Goal: Entertainment & Leisure: Consume media (video, audio)

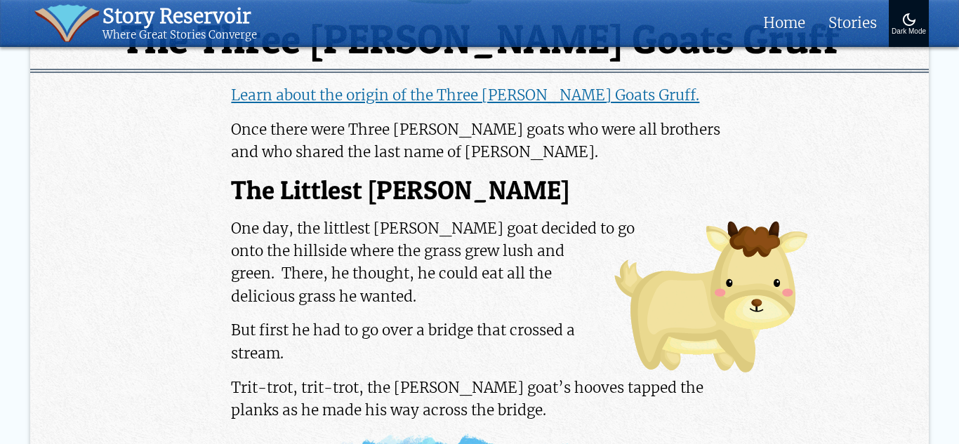
scroll to position [1371, 0]
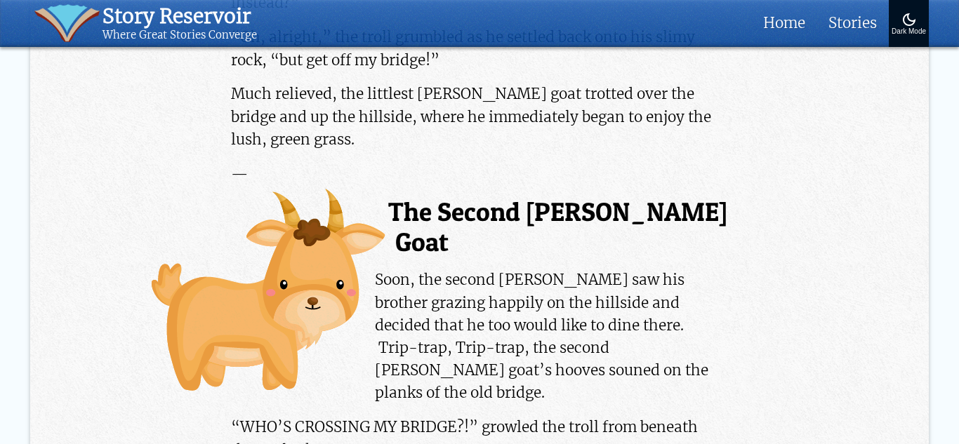
click at [39, 18] on img at bounding box center [66, 23] width 65 height 38
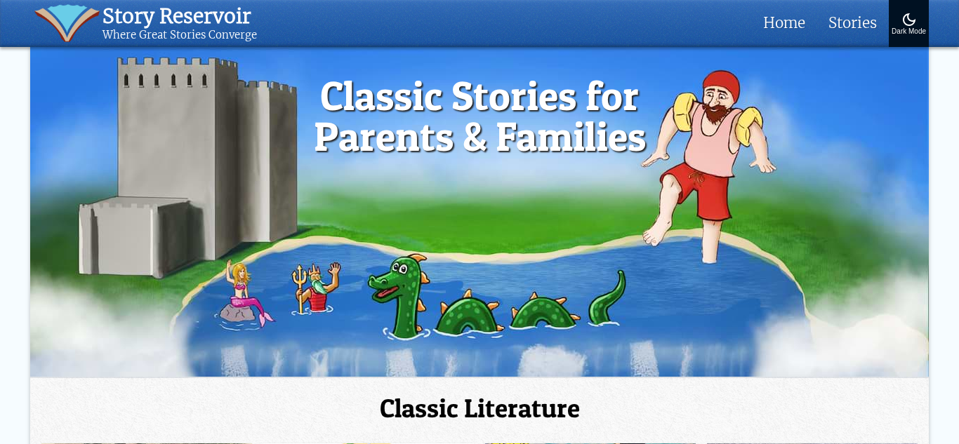
click at [475, 159] on video at bounding box center [479, 211] width 899 height 331
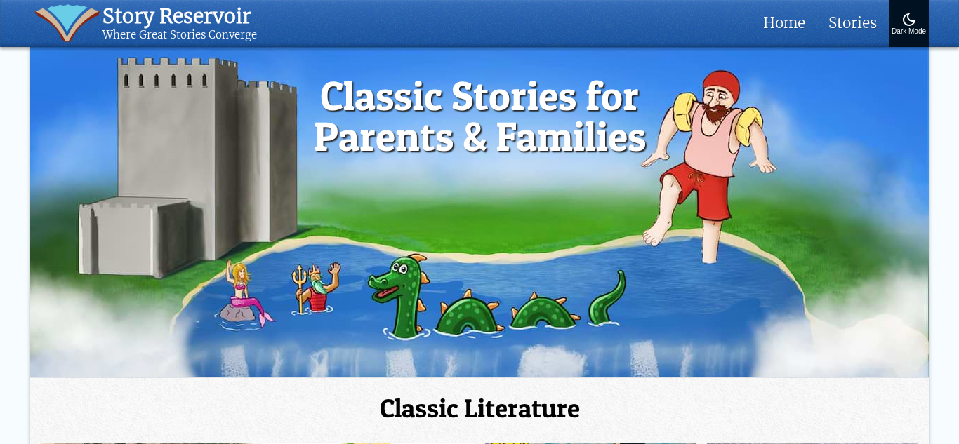
click at [475, 159] on video at bounding box center [479, 211] width 899 height 331
click at [476, 159] on video at bounding box center [479, 211] width 899 height 331
click at [453, 268] on video at bounding box center [479, 211] width 899 height 331
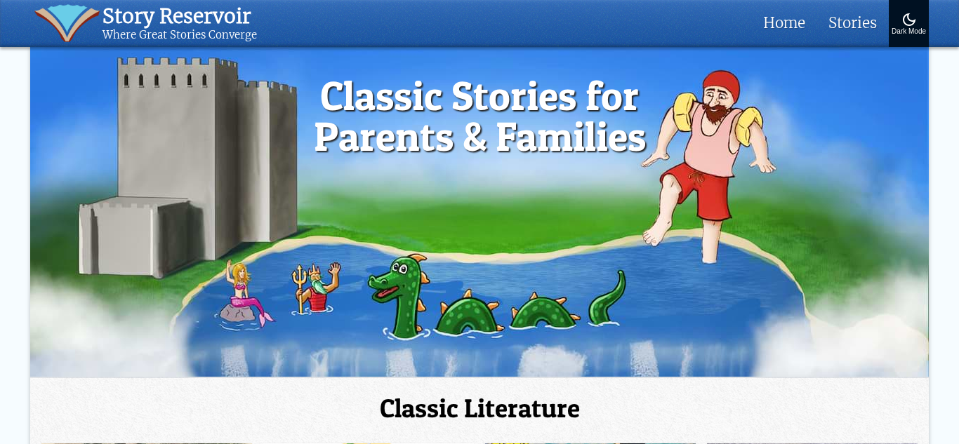
click at [453, 268] on video at bounding box center [479, 211] width 899 height 331
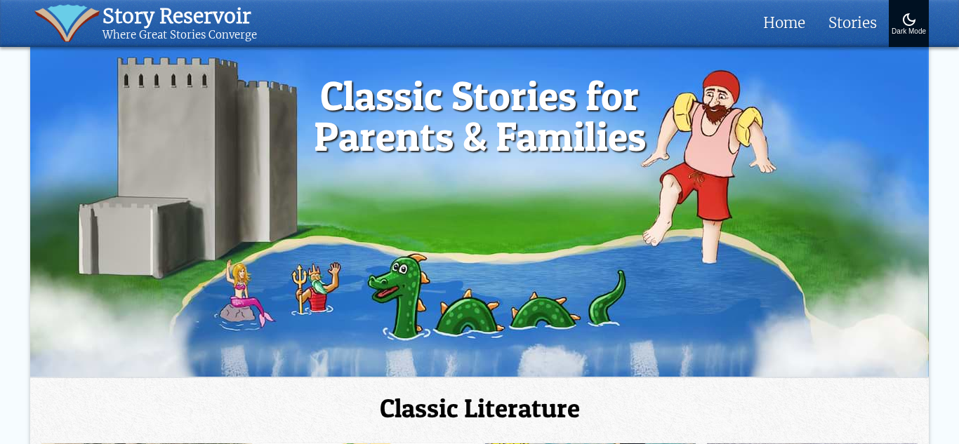
click at [453, 268] on video at bounding box center [479, 211] width 899 height 331
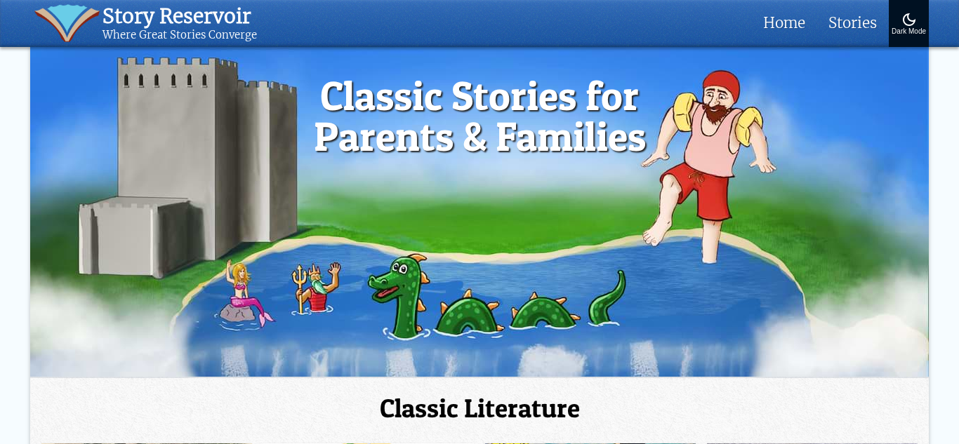
click at [453, 268] on video at bounding box center [479, 211] width 899 height 331
drag, startPoint x: 453, startPoint y: 268, endPoint x: 461, endPoint y: 364, distance: 96.5
click at [461, 364] on video at bounding box center [479, 211] width 899 height 331
drag, startPoint x: 719, startPoint y: 341, endPoint x: 487, endPoint y: 329, distance: 232.7
click at [487, 329] on video at bounding box center [479, 211] width 899 height 331
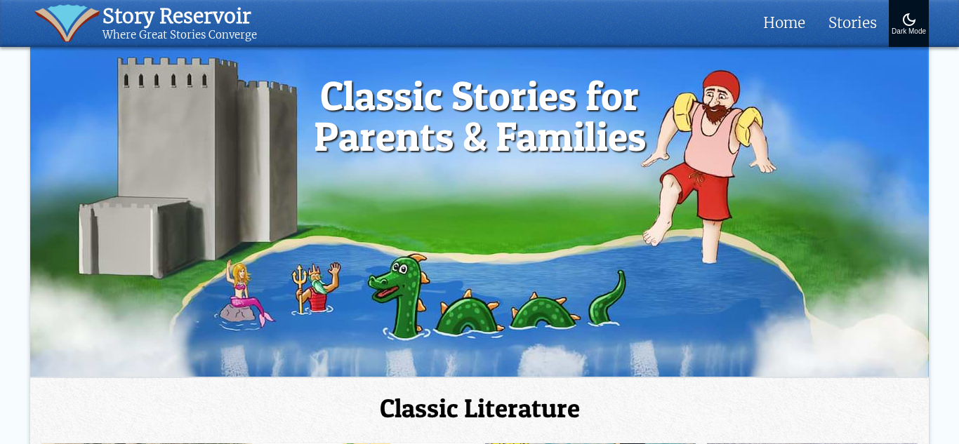
click at [487, 332] on video at bounding box center [479, 211] width 899 height 331
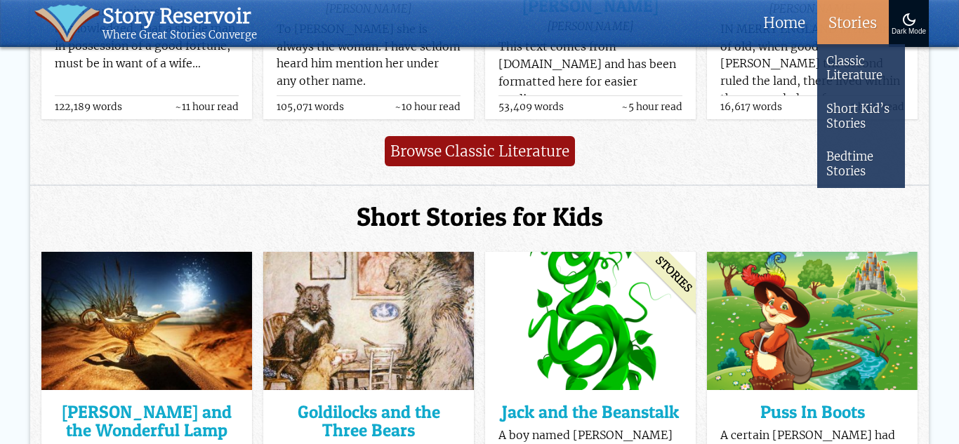
scroll to position [1139, 0]
